Goal: Use online tool/utility

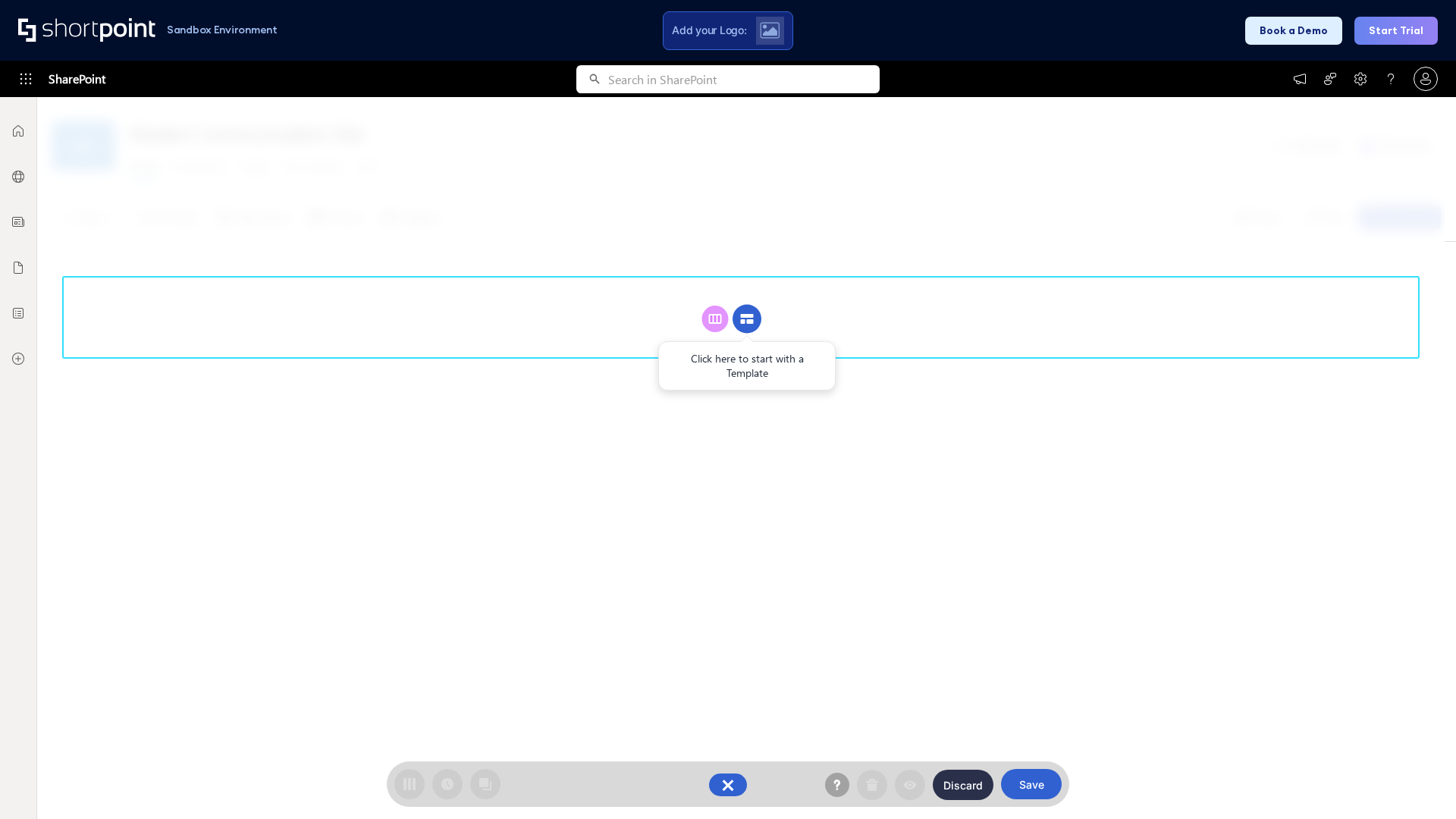
click at [747, 305] on circle at bounding box center [748, 320] width 29 height 29
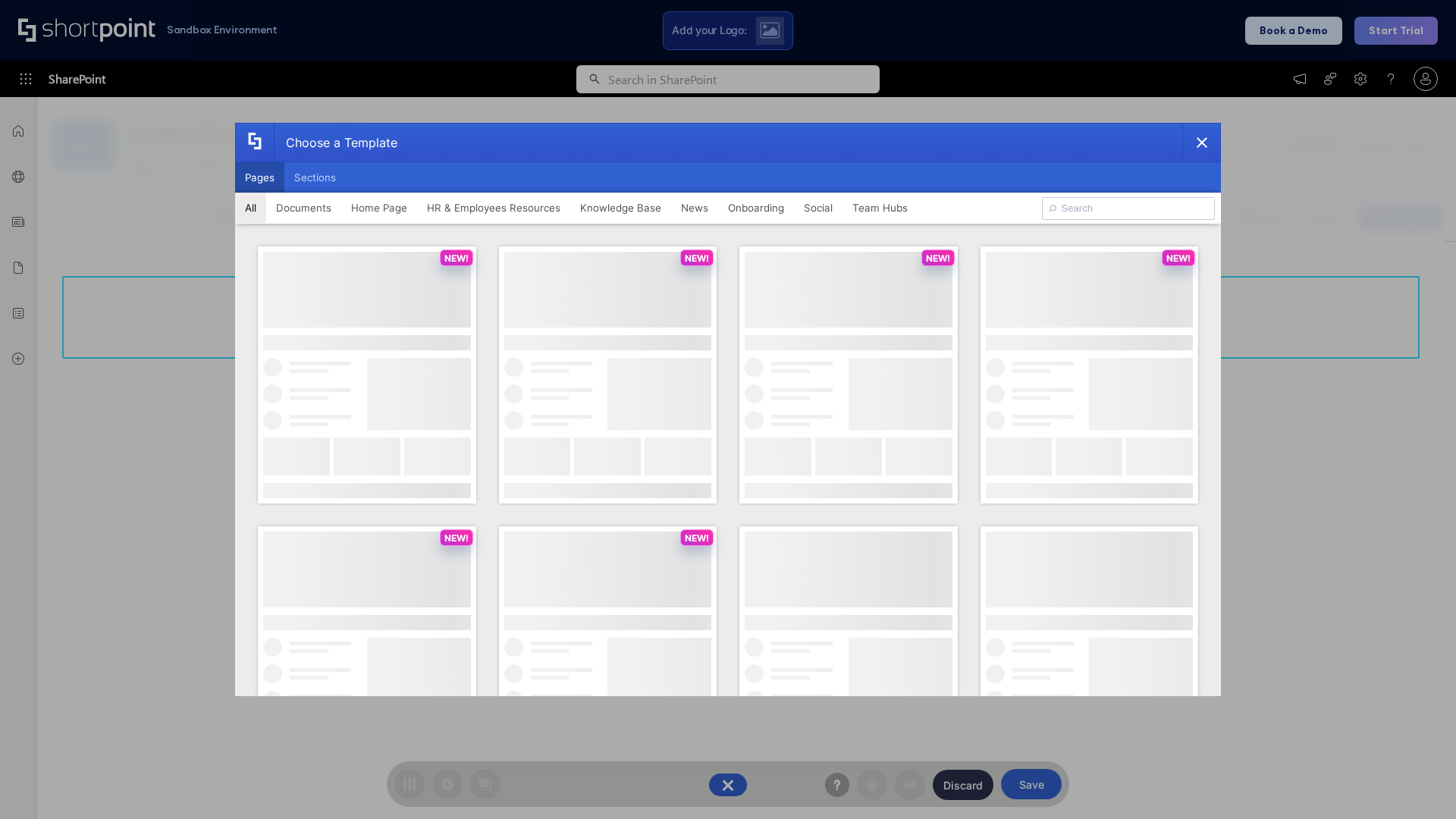
scroll to position [208, 0]
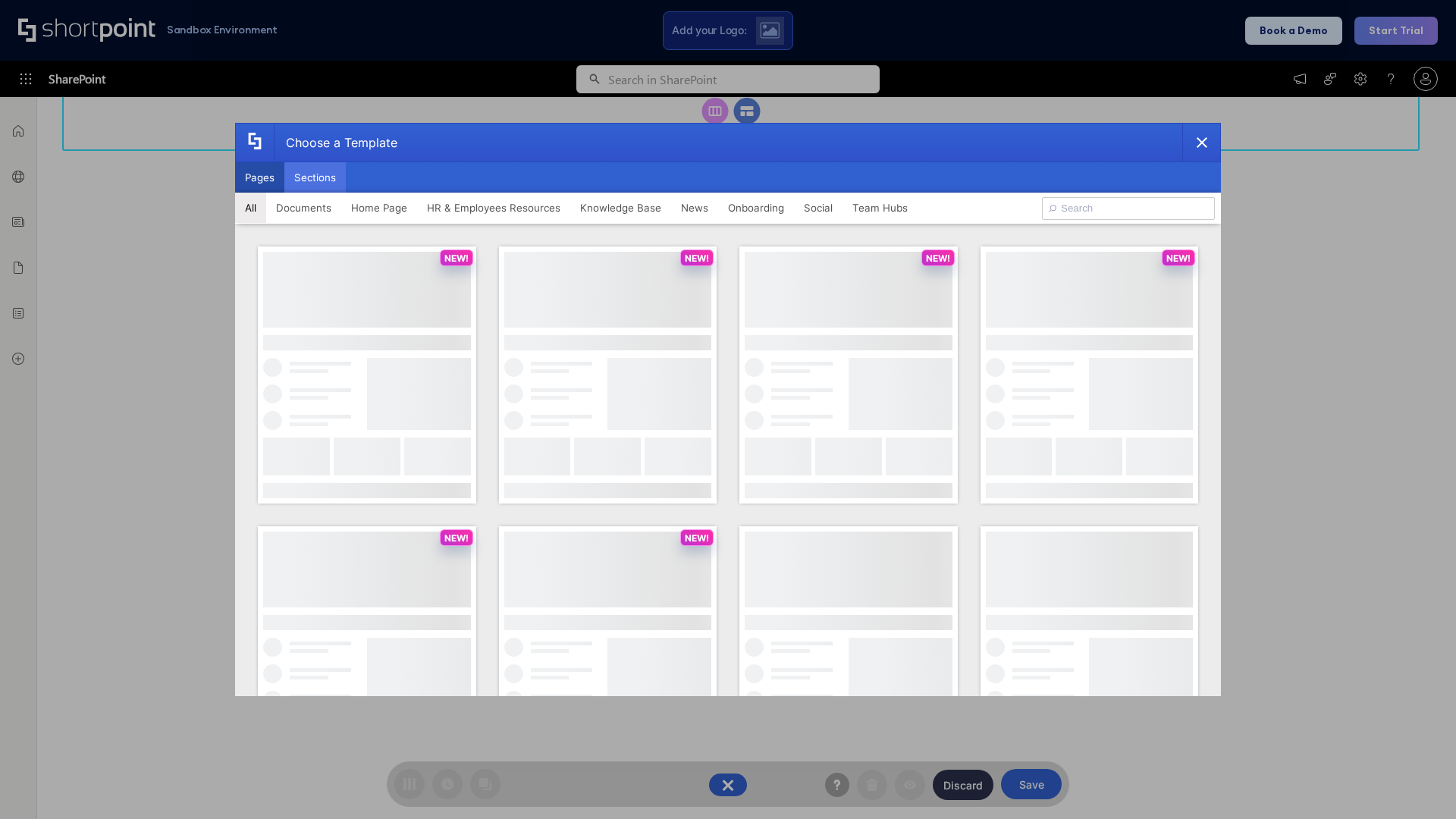
click at [315, 177] on button "Sections" at bounding box center [315, 177] width 62 height 30
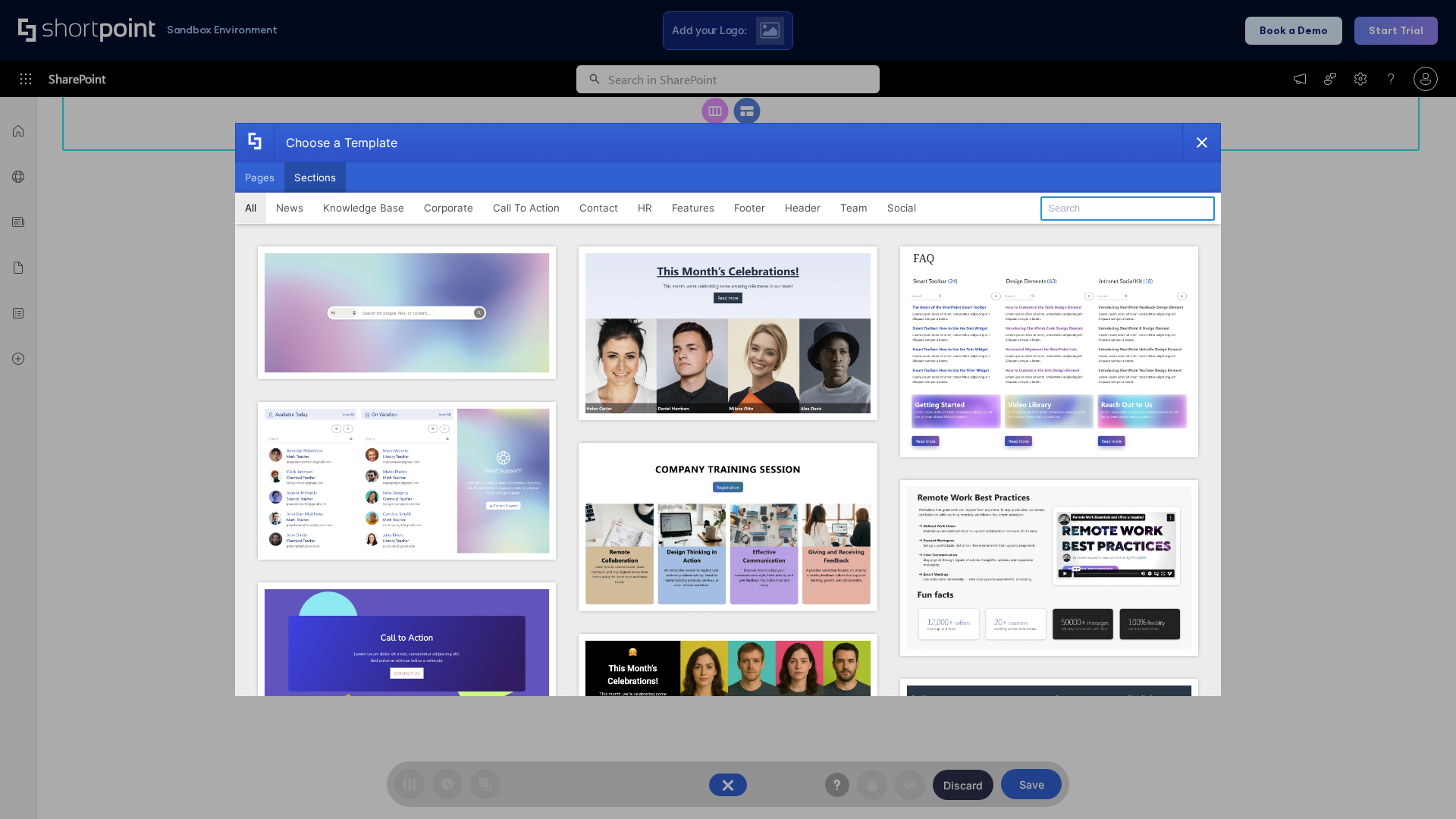
type input "CTA 2"
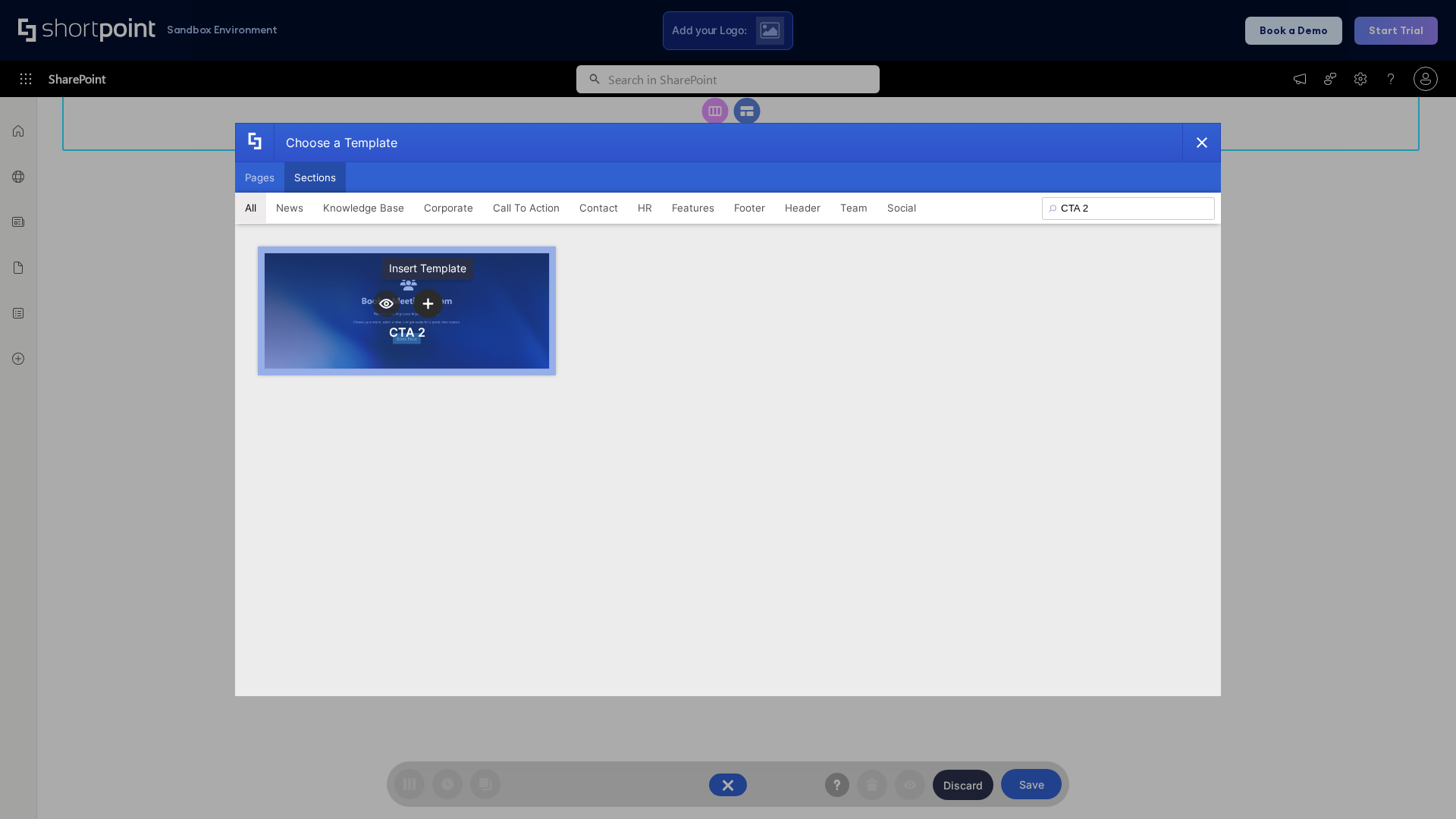
click at [428, 303] on icon "template selector" at bounding box center [428, 303] width 11 height 11
